Goal: Task Accomplishment & Management: Complete application form

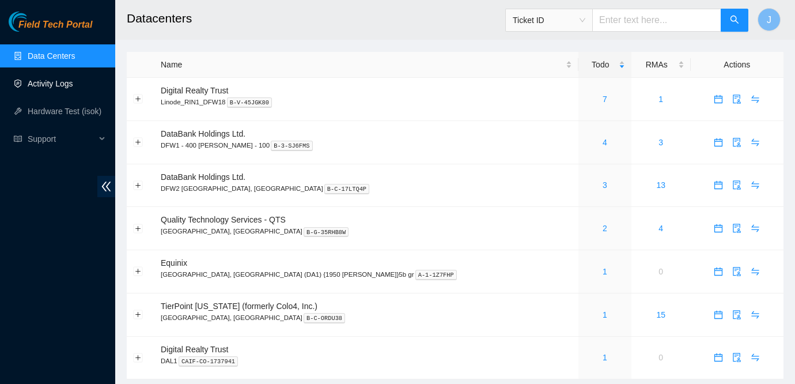
click at [51, 88] on link "Activity Logs" at bounding box center [51, 83] width 46 height 9
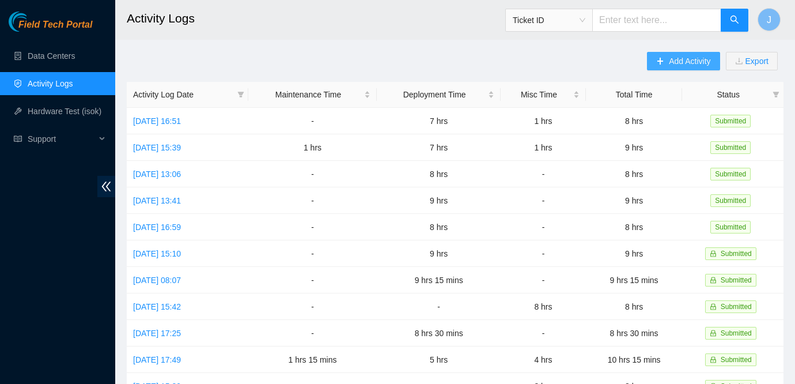
click at [685, 61] on span "Add Activity" at bounding box center [689, 61] width 41 height 13
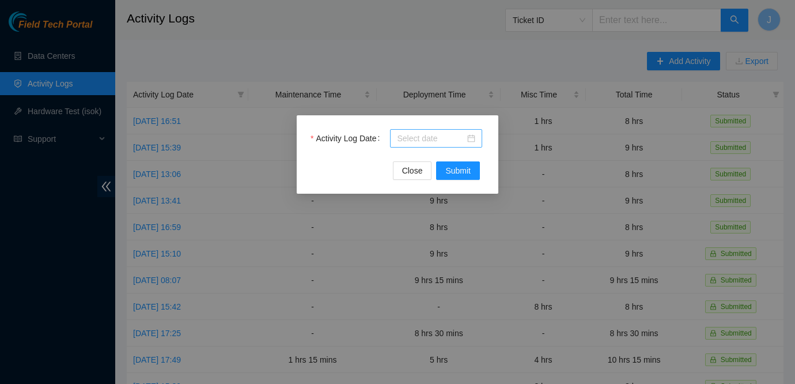
click at [471, 137] on div at bounding box center [436, 138] width 78 height 13
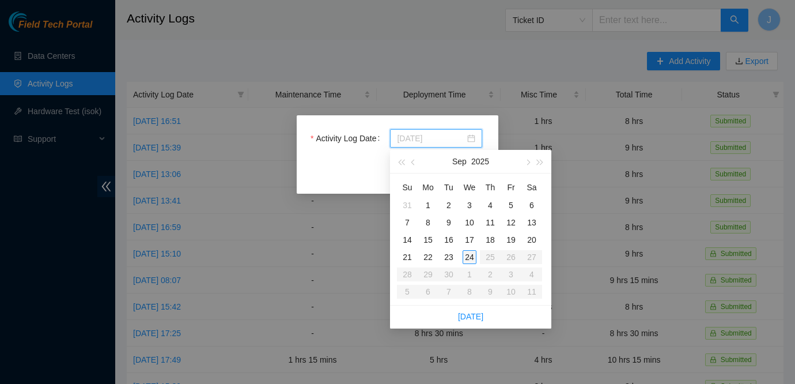
type input "[DATE]"
click at [469, 258] on div "24" at bounding box center [470, 257] width 14 height 14
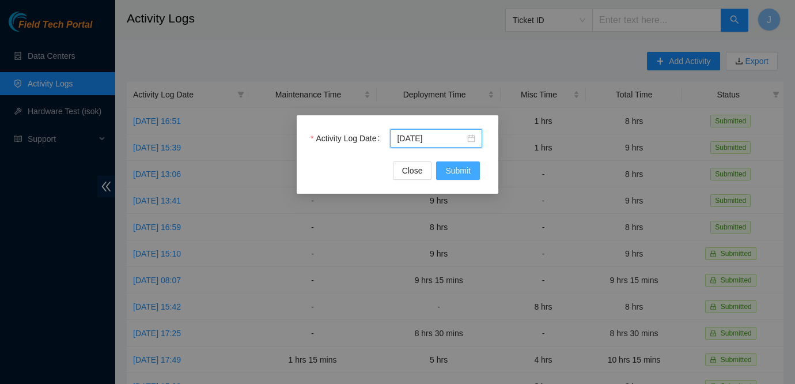
click at [455, 172] on span "Submit" at bounding box center [458, 170] width 25 height 13
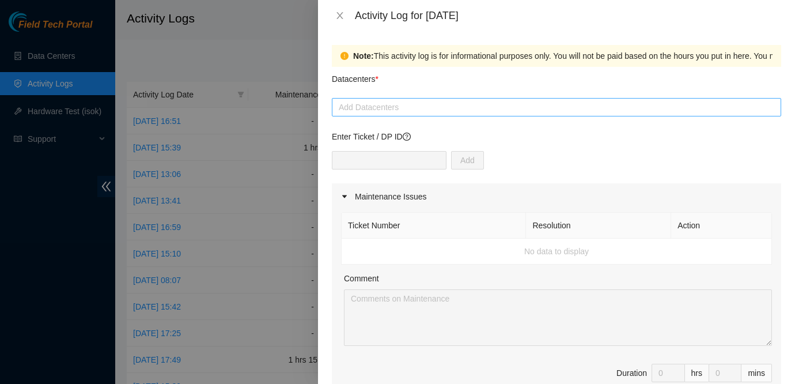
click at [443, 108] on div at bounding box center [557, 107] width 444 height 14
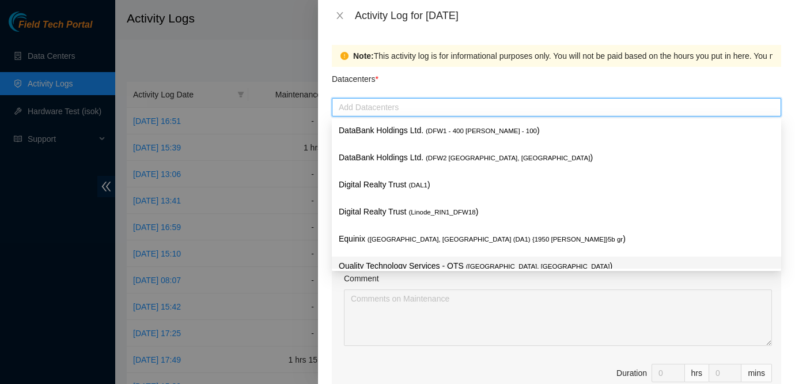
click at [386, 262] on p "Quality Technology Services - QTS ( [GEOGRAPHIC_DATA], [GEOGRAPHIC_DATA] )" at bounding box center [557, 265] width 436 height 13
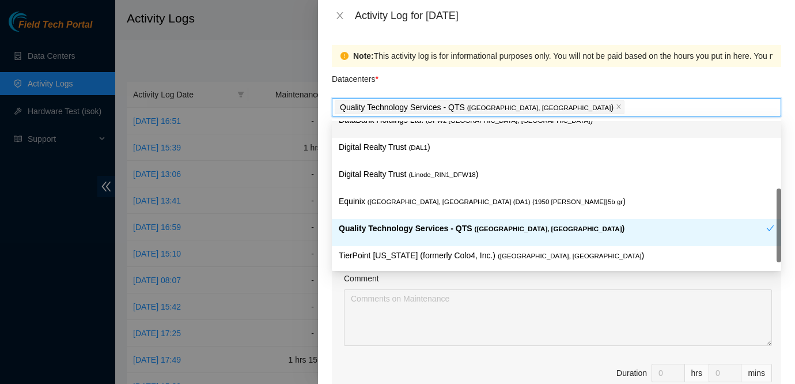
scroll to position [39, 0]
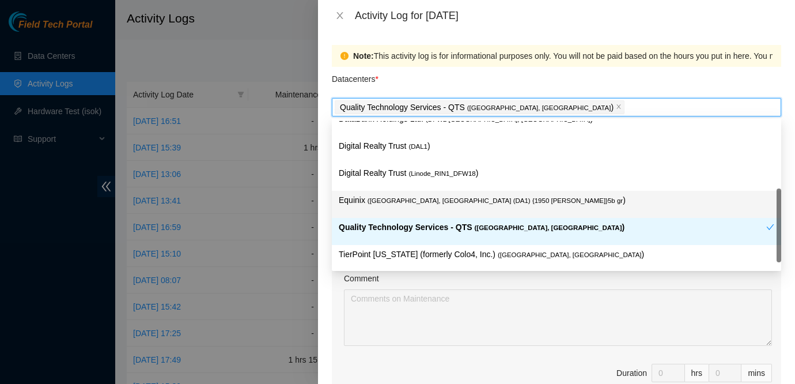
click at [406, 202] on span "( Dallas, TX (DA1) {1950 N. Stemmons}5b gr" at bounding box center [495, 200] width 255 height 7
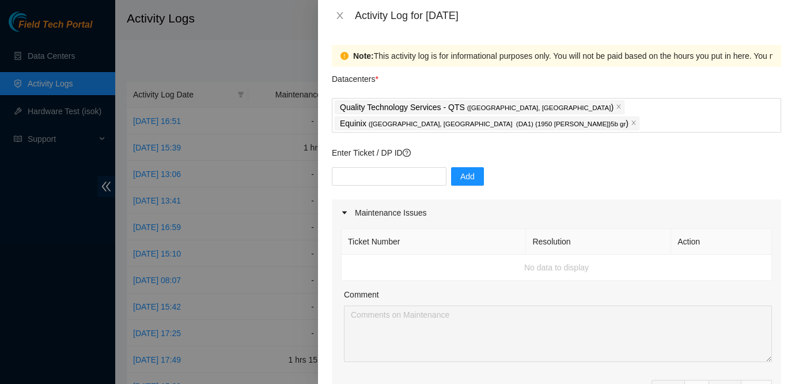
click at [510, 67] on div "Datacenters *" at bounding box center [557, 82] width 450 height 31
click at [410, 167] on input "text" at bounding box center [389, 176] width 115 height 18
type input "DP62928"
click at [461, 170] on span "Add" at bounding box center [468, 176] width 14 height 13
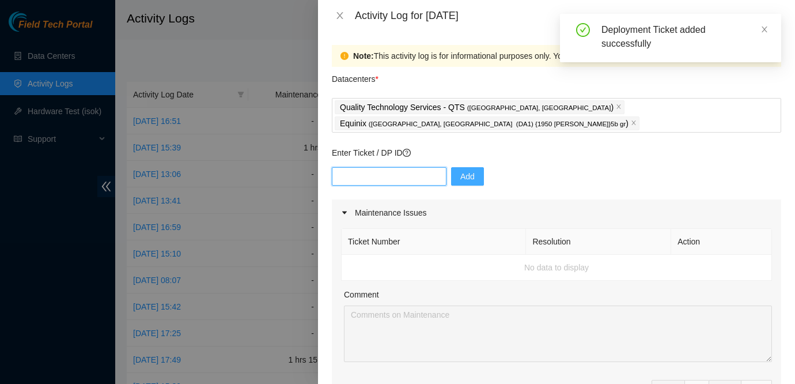
click at [398, 167] on input "text" at bounding box center [389, 176] width 115 height 18
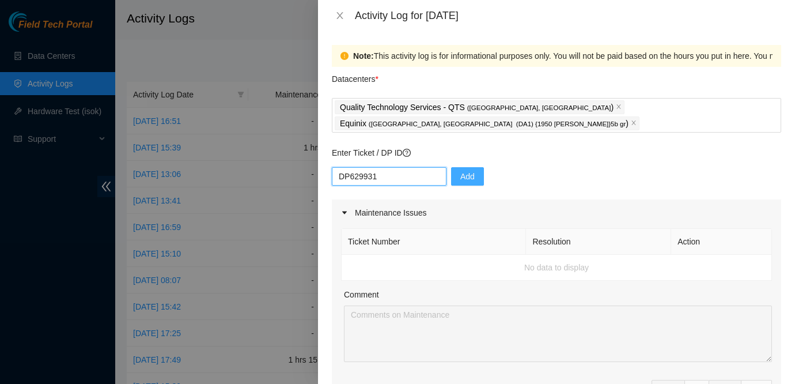
type input "DP629931"
click at [461, 170] on span "Add" at bounding box center [468, 176] width 14 height 13
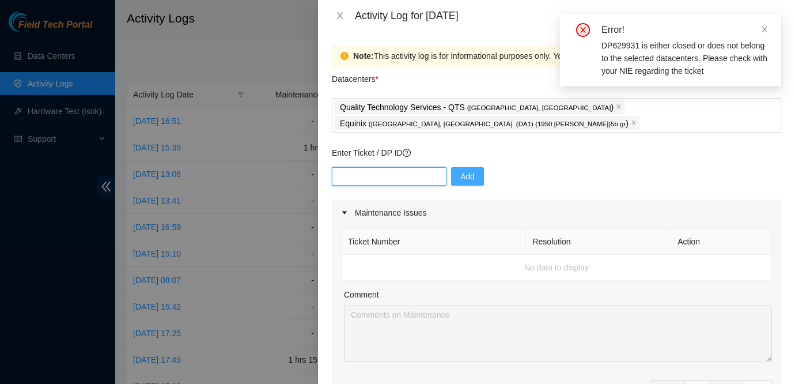
click at [382, 167] on input "text" at bounding box center [389, 176] width 115 height 18
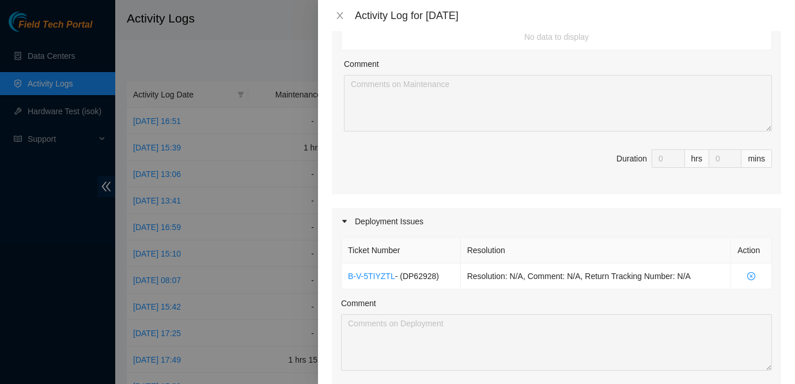
scroll to position [0, 0]
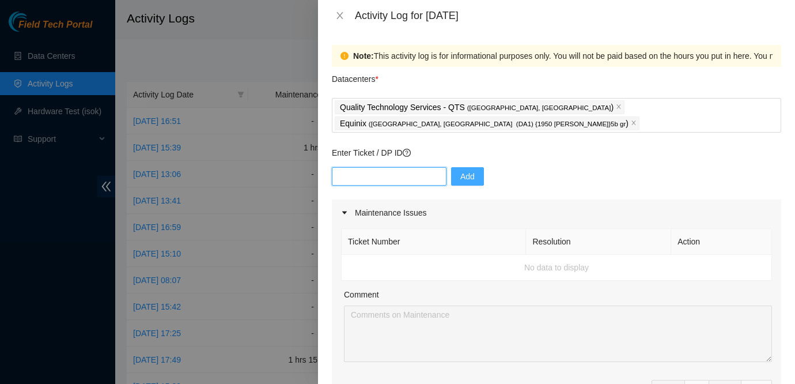
type input "P"
type input "DP62931"
click at [461, 170] on span "Add" at bounding box center [468, 176] width 14 height 13
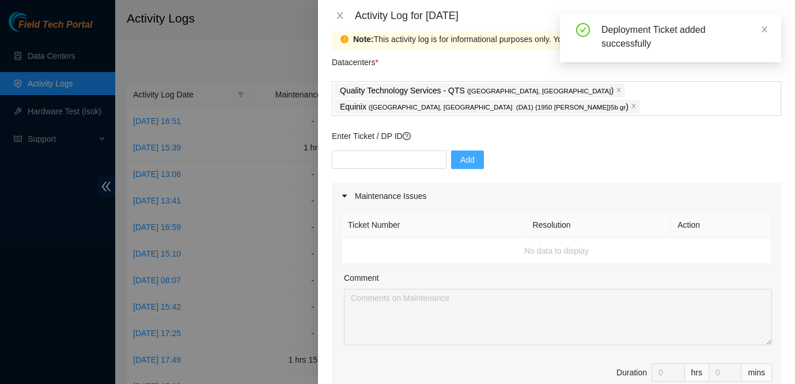
scroll to position [21, 0]
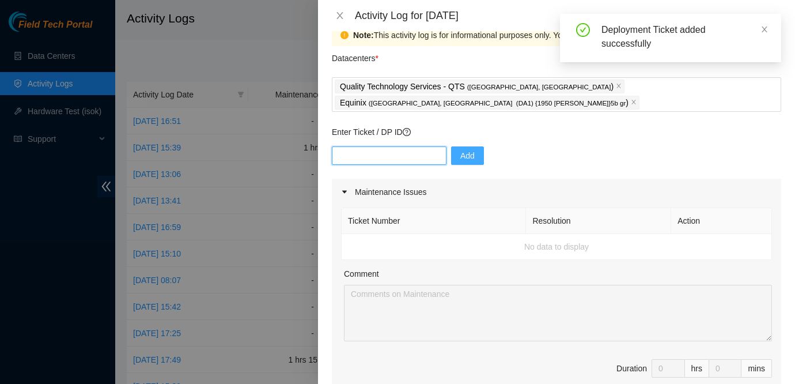
click at [379, 146] on input "text" at bounding box center [389, 155] width 115 height 18
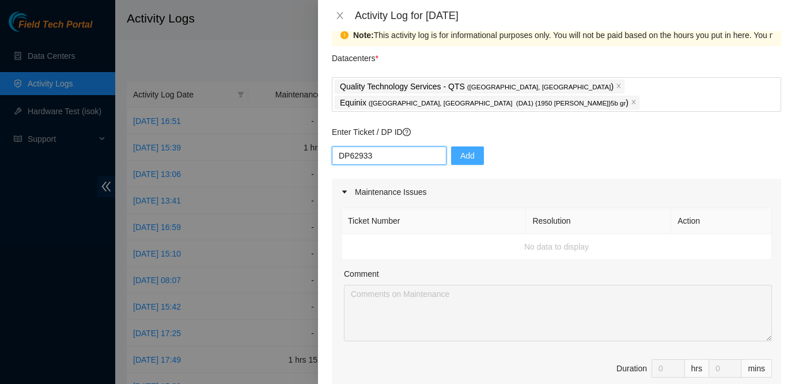
type input "DP62933"
click at [461, 149] on span "Add" at bounding box center [468, 155] width 14 height 13
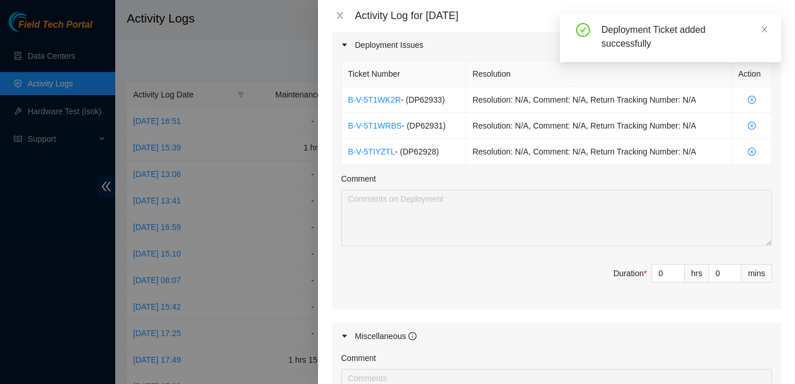
scroll to position [420, 0]
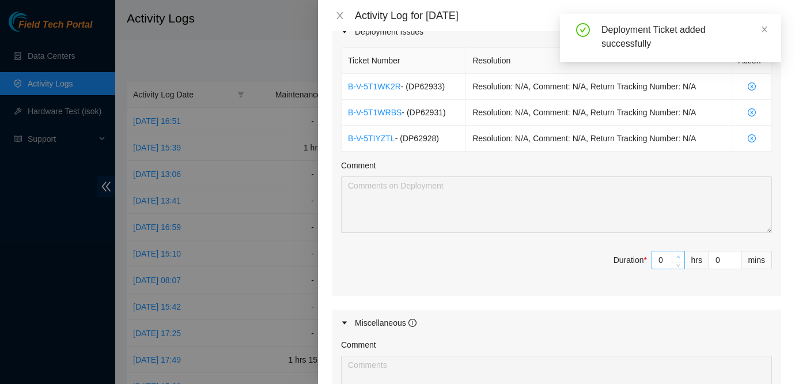
type input "1"
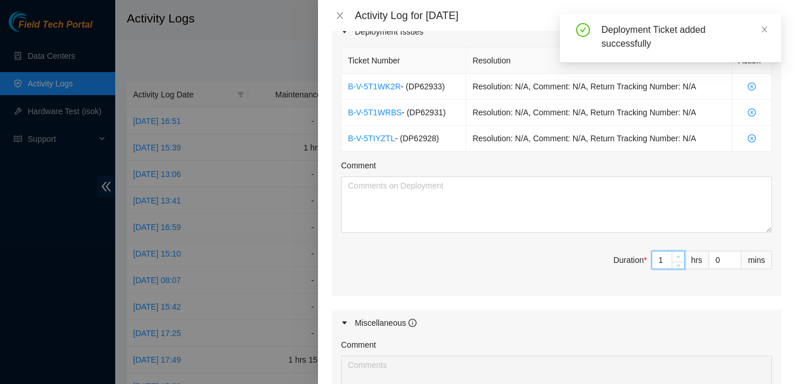
click at [681, 254] on span "up" at bounding box center [679, 257] width 7 height 7
type input "2"
click at [681, 254] on span "up" at bounding box center [679, 257] width 7 height 7
type input "3"
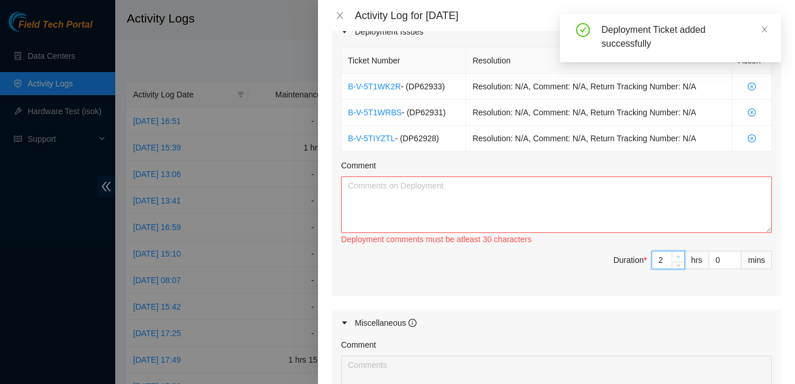
type input "3"
click at [681, 254] on span "up" at bounding box center [679, 257] width 7 height 7
type input "4"
click at [681, 254] on span "up" at bounding box center [679, 257] width 7 height 7
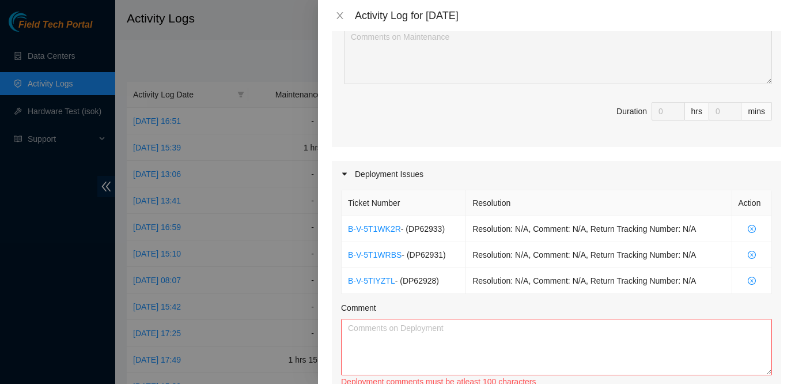
scroll to position [281, 0]
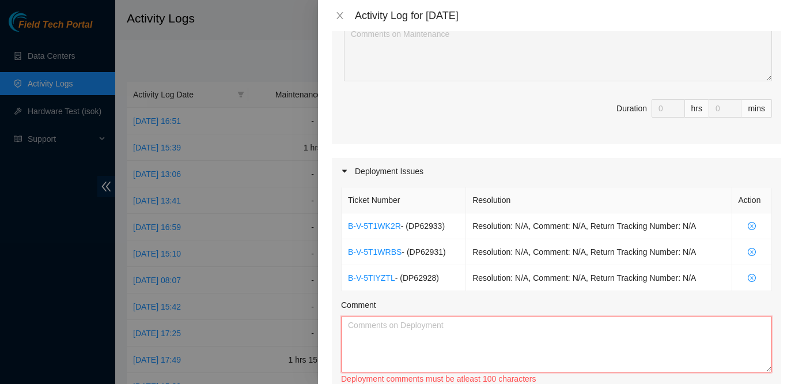
click at [486, 335] on textarea "Comment" at bounding box center [556, 344] width 431 height 56
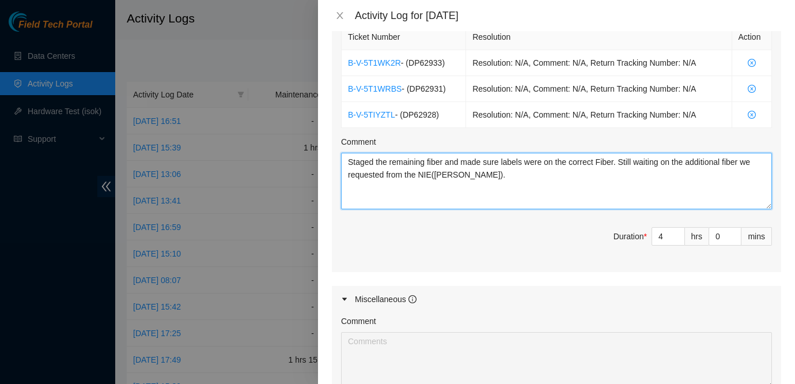
scroll to position [442, 0]
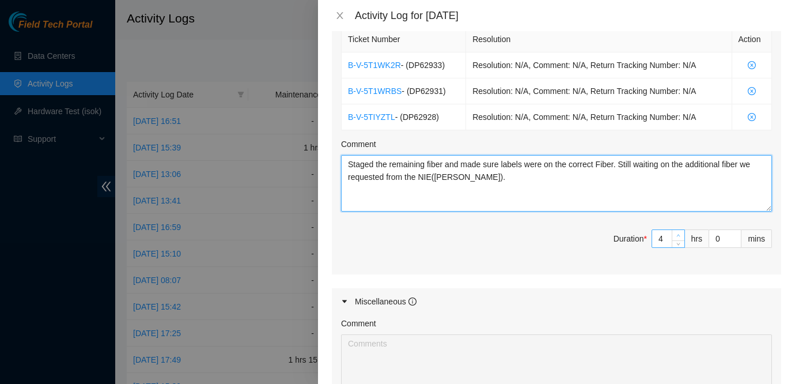
type textarea "Staged the remaining fiber and made sure labels were on the correct Fiber. Stil…"
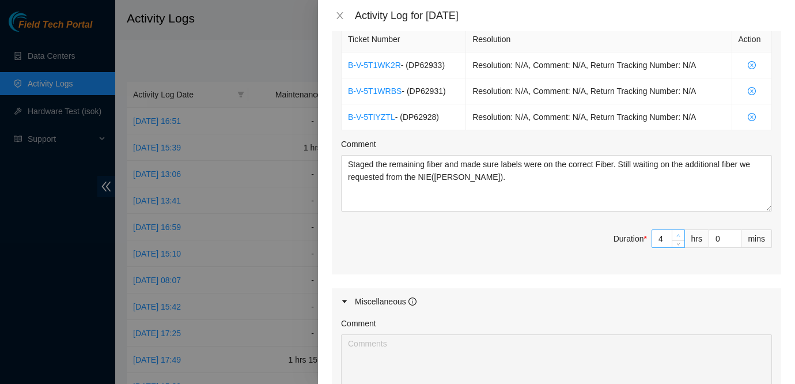
type input "5"
click at [677, 233] on icon "up" at bounding box center [679, 235] width 4 height 4
type input "6"
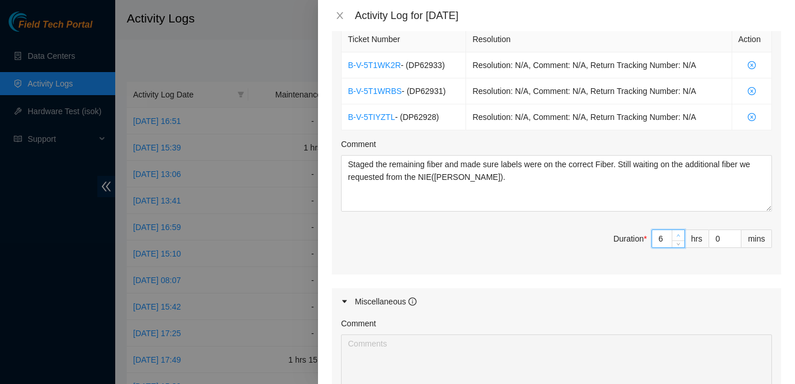
click at [677, 233] on icon "up" at bounding box center [679, 235] width 4 height 4
type input "7"
click at [677, 233] on icon "up" at bounding box center [679, 235] width 4 height 4
type input "8"
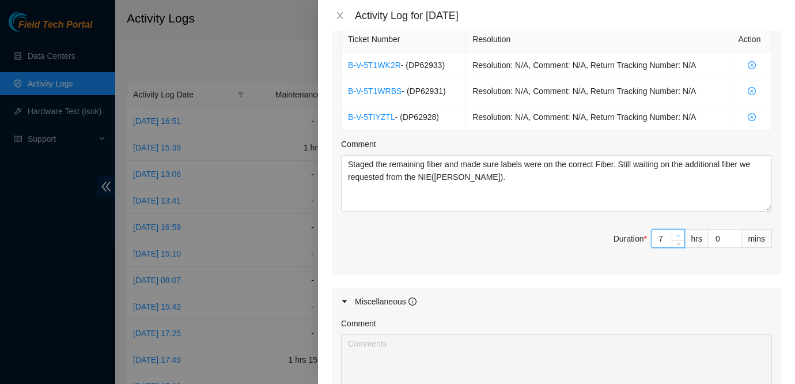
type input "8"
click at [677, 233] on icon "up" at bounding box center [679, 235] width 4 height 4
type input "9"
click at [677, 233] on icon "up" at bounding box center [679, 235] width 4 height 4
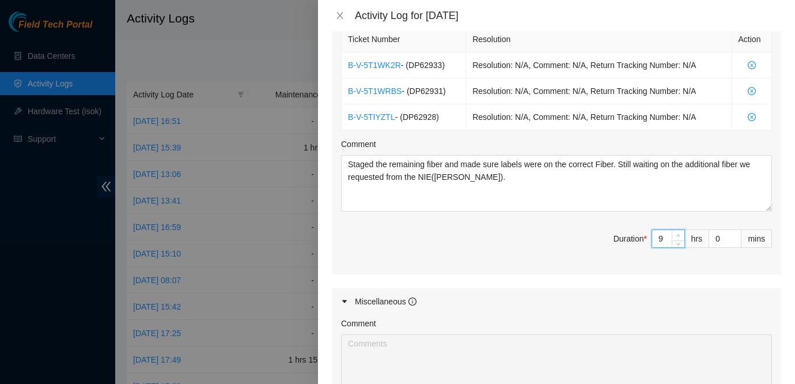
type input "10"
click at [677, 233] on icon "up" at bounding box center [679, 235] width 4 height 4
type input "9"
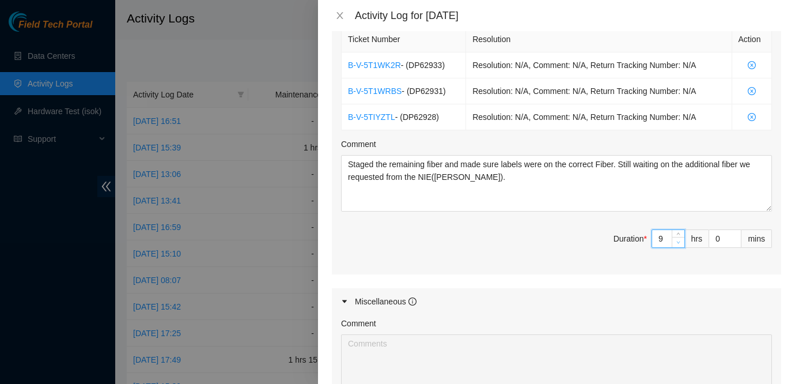
click at [677, 240] on icon "down" at bounding box center [679, 242] width 4 height 4
type input "8"
click at [677, 240] on icon "down" at bounding box center [679, 242] width 4 height 4
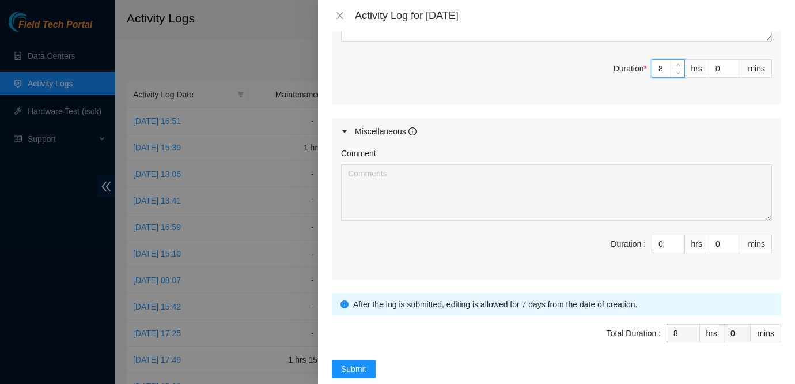
scroll to position [617, 0]
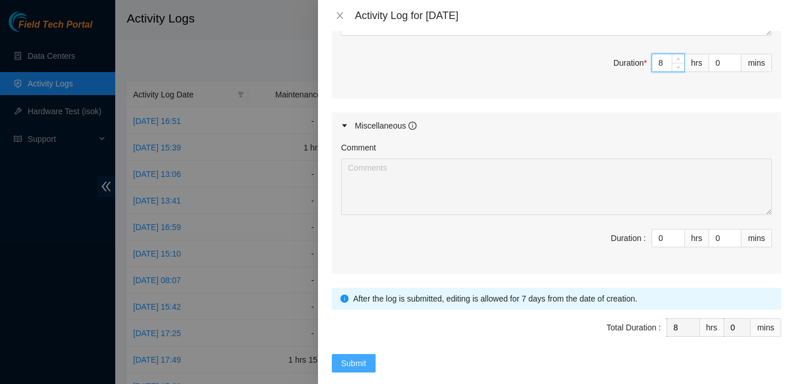
click at [353, 357] on span "Submit" at bounding box center [353, 363] width 25 height 13
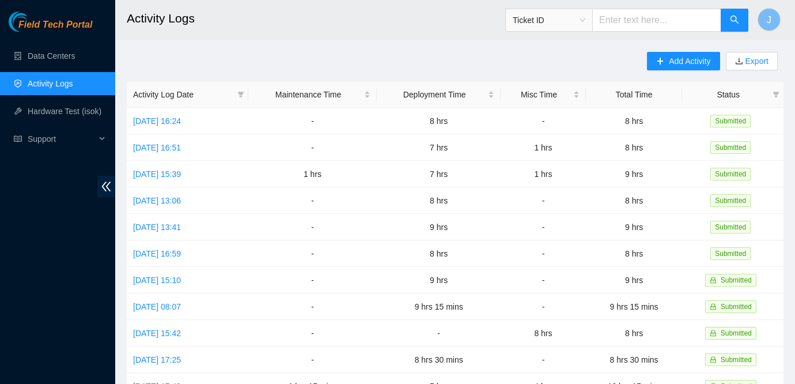
click at [56, 30] on span "Field Tech Portal" at bounding box center [55, 25] width 74 height 11
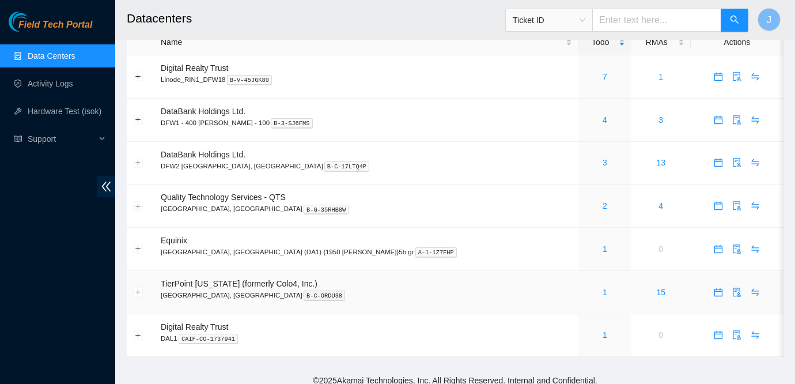
scroll to position [31, 0]
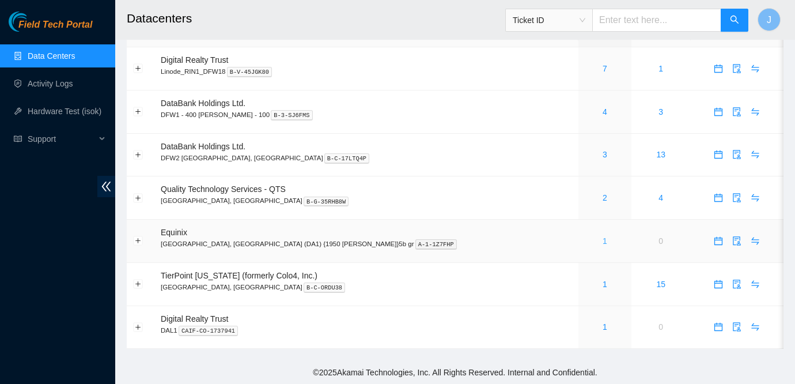
click at [603, 237] on link "1" at bounding box center [605, 240] width 5 height 9
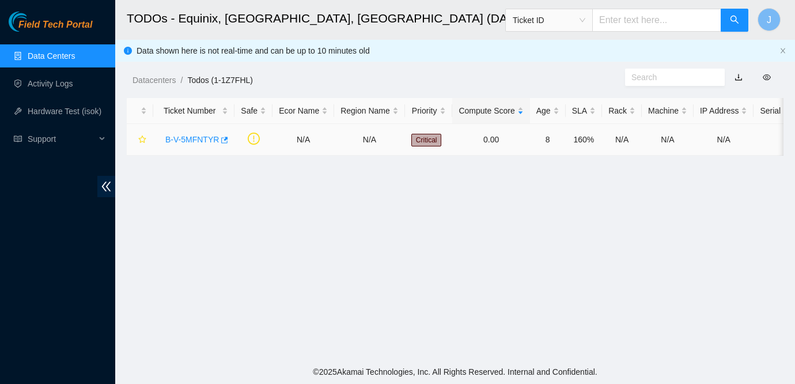
click at [193, 137] on link "B-V-5MFNTYR" at bounding box center [192, 139] width 54 height 9
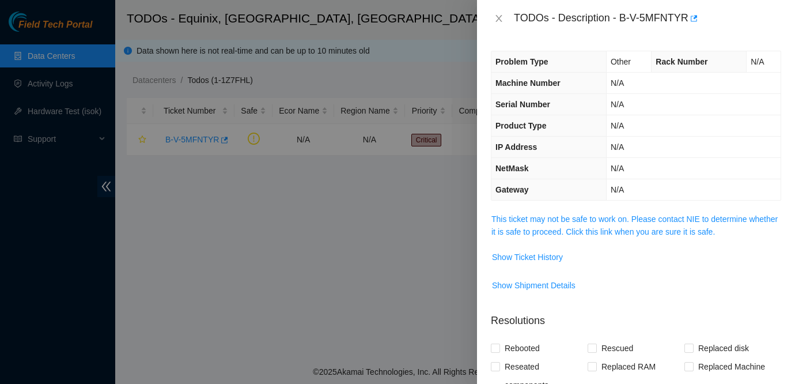
click at [537, 224] on span "This ticket may not be safe to work on. Please contact NIE to determine whether…" at bounding box center [636, 225] width 289 height 25
click at [540, 219] on link "This ticket may not be safe to work on. Please contact NIE to determine whether…" at bounding box center [635, 225] width 286 height 22
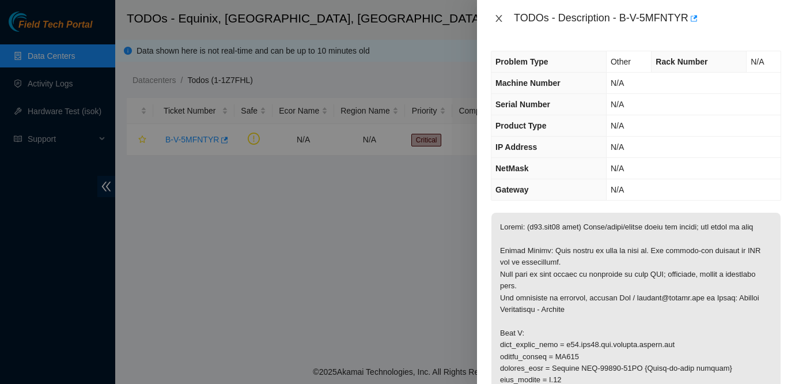
click at [499, 17] on icon "close" at bounding box center [499, 18] width 6 height 7
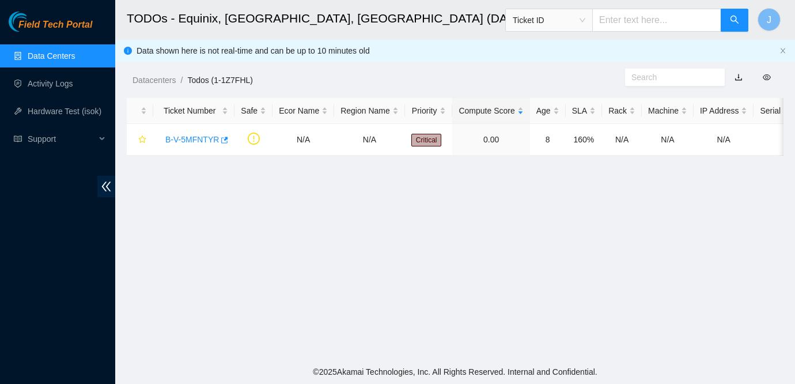
click at [48, 51] on link "Data Centers" at bounding box center [51, 55] width 47 height 9
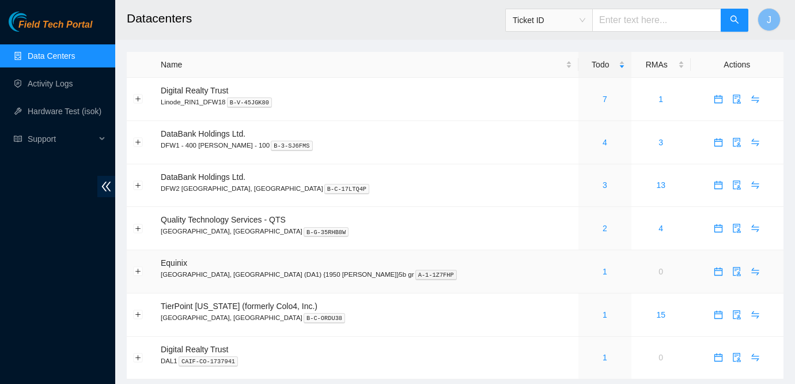
click at [585, 273] on div "1" at bounding box center [605, 271] width 40 height 13
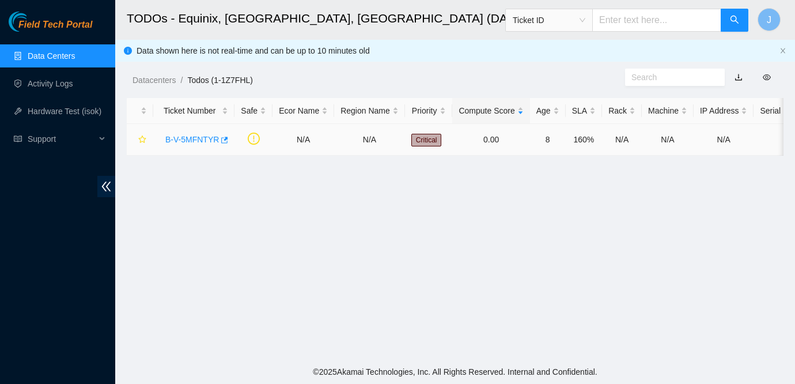
click at [191, 137] on link "B-V-5MFNTYR" at bounding box center [192, 139] width 54 height 9
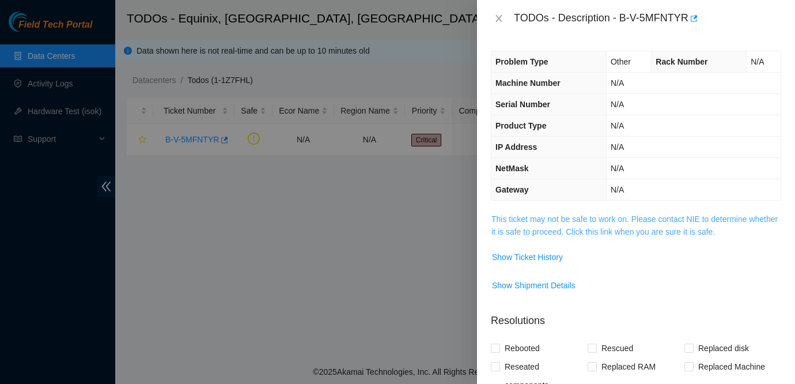
click at [514, 215] on link "This ticket may not be safe to work on. Please contact NIE to determine whether…" at bounding box center [635, 225] width 286 height 22
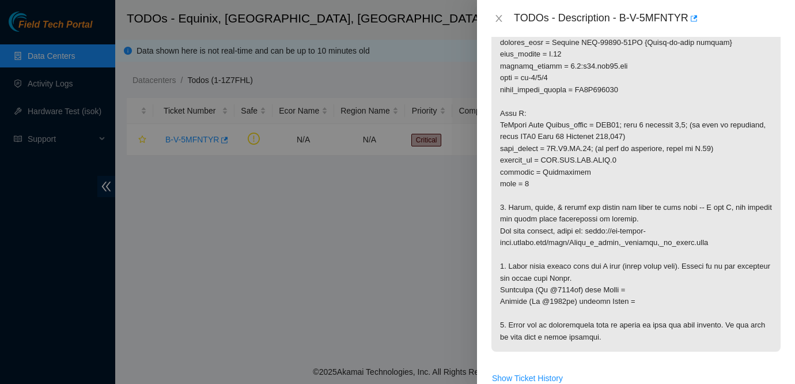
scroll to position [319, 0]
